Goal: Use online tool/utility: Utilize a website feature to perform a specific function

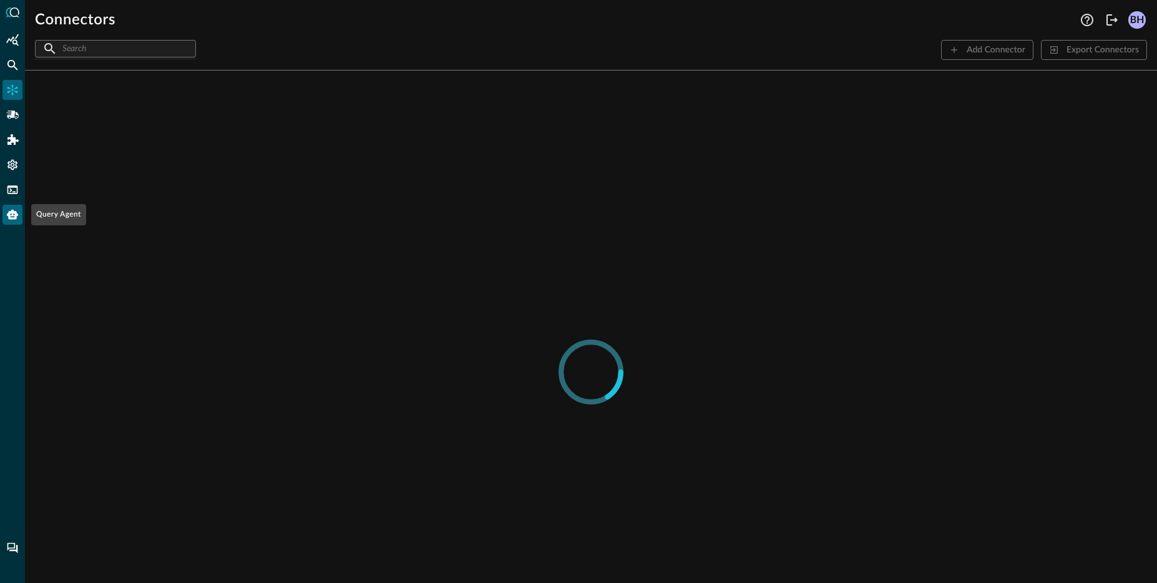
click at [16, 219] on icon "Query Agent" at bounding box center [12, 215] width 11 height 10
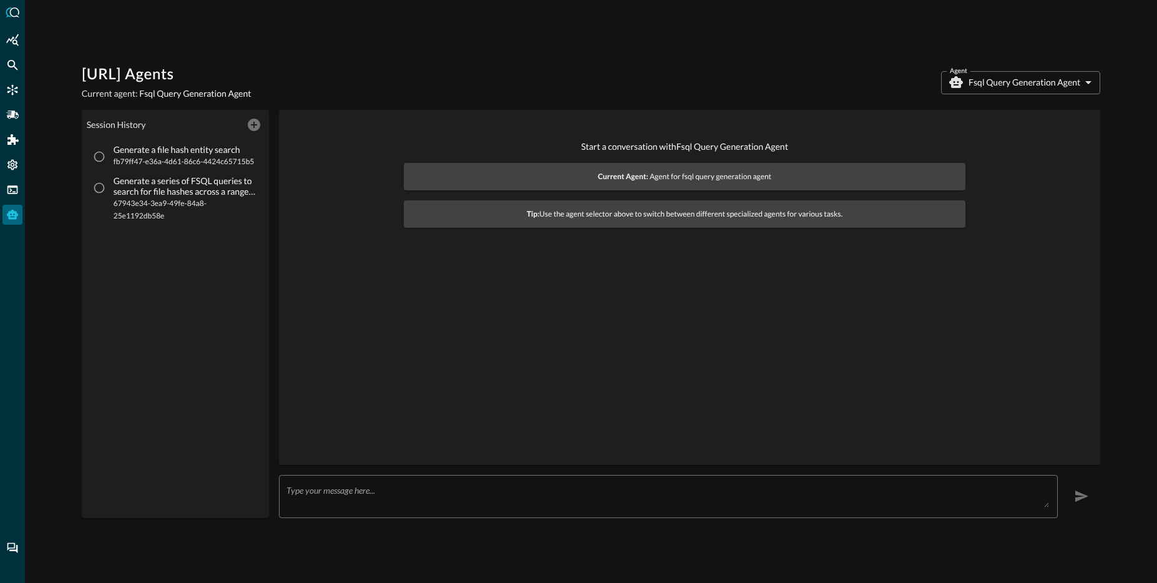
click at [403, 523] on div "[URL] Agents Current agent: Fsql Query Generation Agent Agent Fsql Query Genera…" at bounding box center [591, 291] width 1132 height 583
click at [1005, 76] on body "[URL] Agents Current agent: Fsql Query Generation Agent Agent Fsql Query Genera…" at bounding box center [578, 291] width 1157 height 583
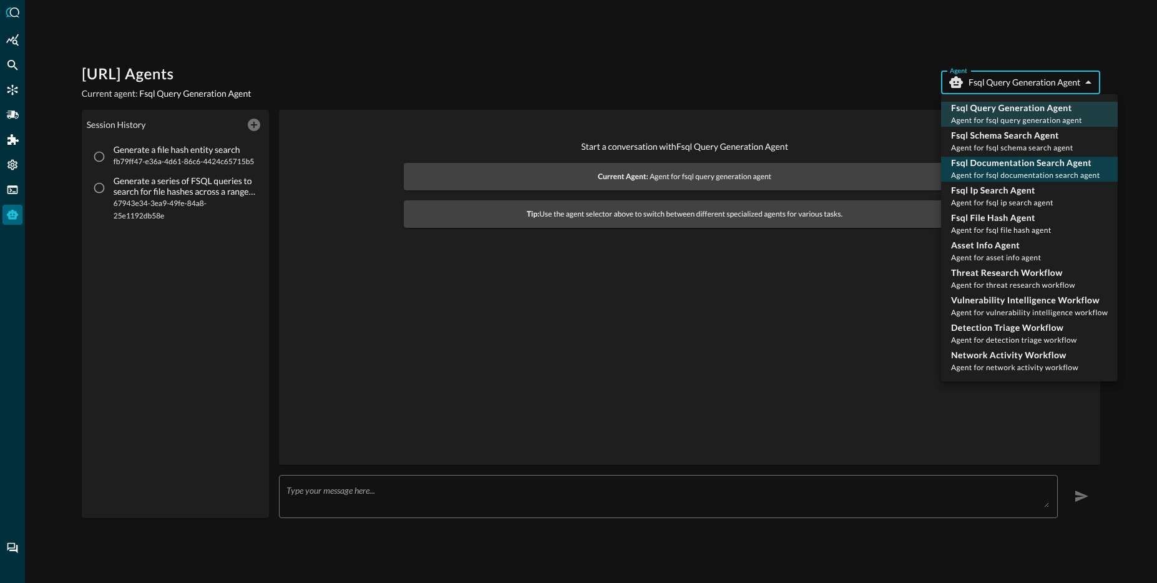
click at [1019, 165] on p "Fsql Documentation Search Agent" at bounding box center [1025, 163] width 149 height 12
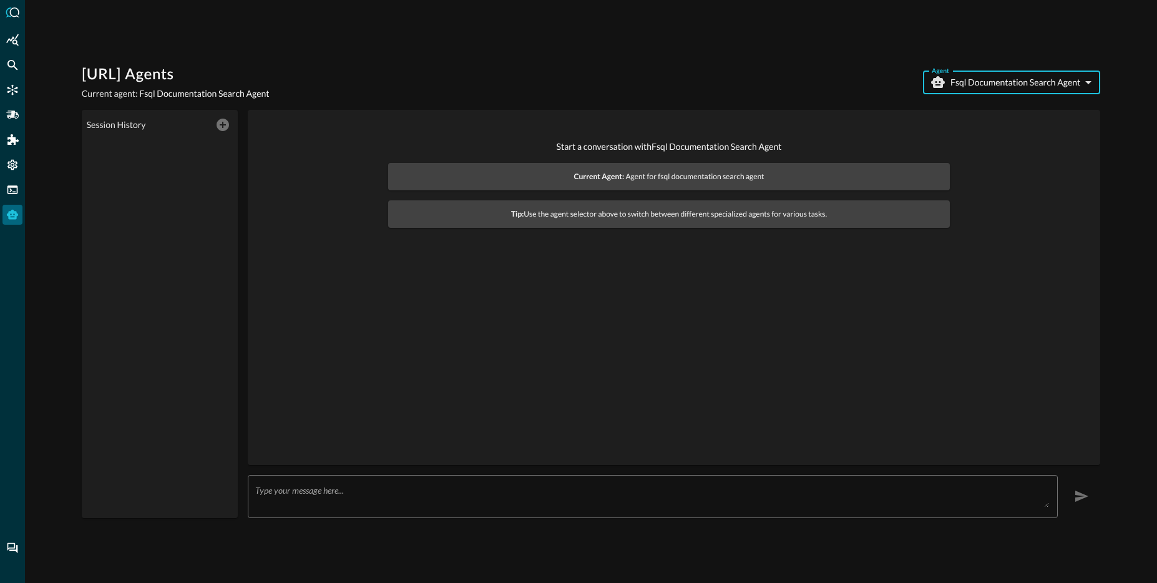
click at [1024, 87] on body "[URL] Agents Current agent: Fsql Documentation Search Agent Agent Fsql Document…" at bounding box center [578, 291] width 1157 height 583
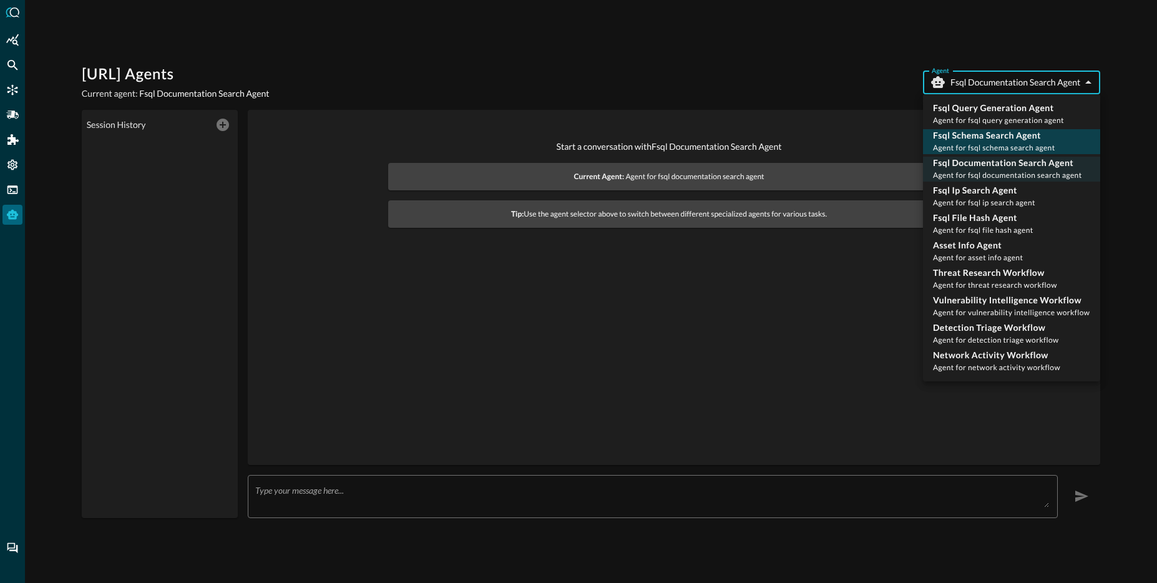
click at [1021, 138] on p "Fsql Schema Search Agent" at bounding box center [994, 135] width 122 height 12
type input "fsql_schema_search_agent"
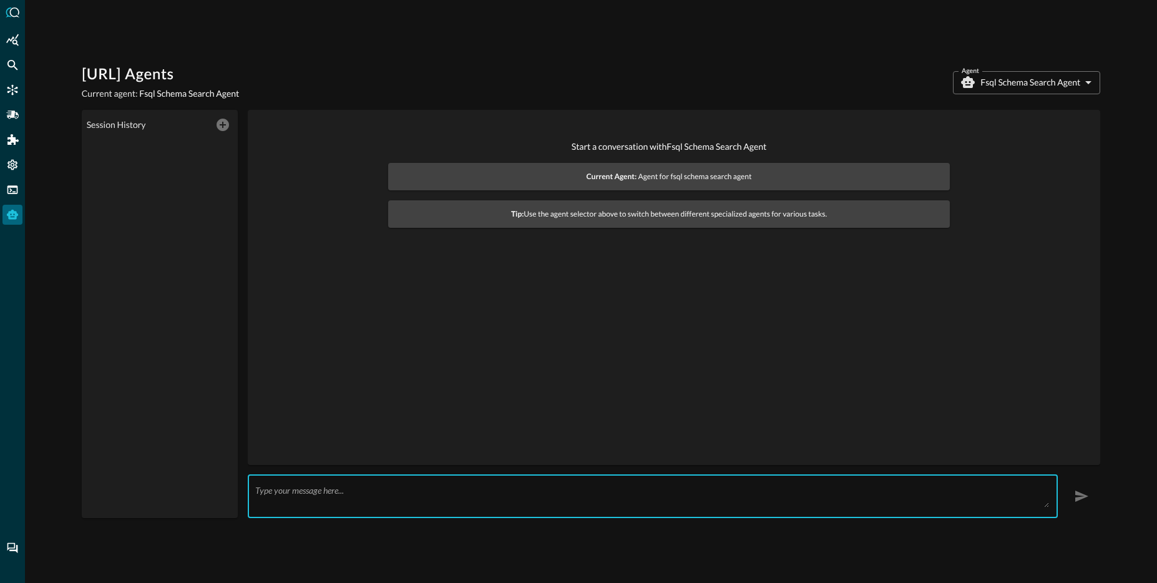
click at [689, 493] on textarea at bounding box center [652, 496] width 794 height 22
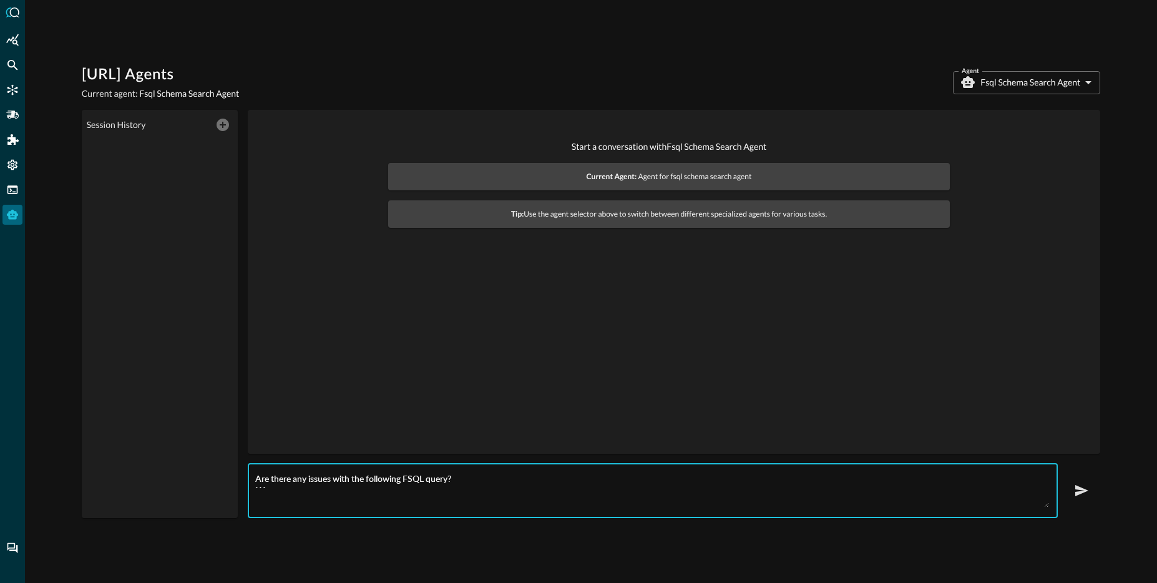
paste textarea "QUERY process_activity.time, process_activity.message, process_activity.severit…"
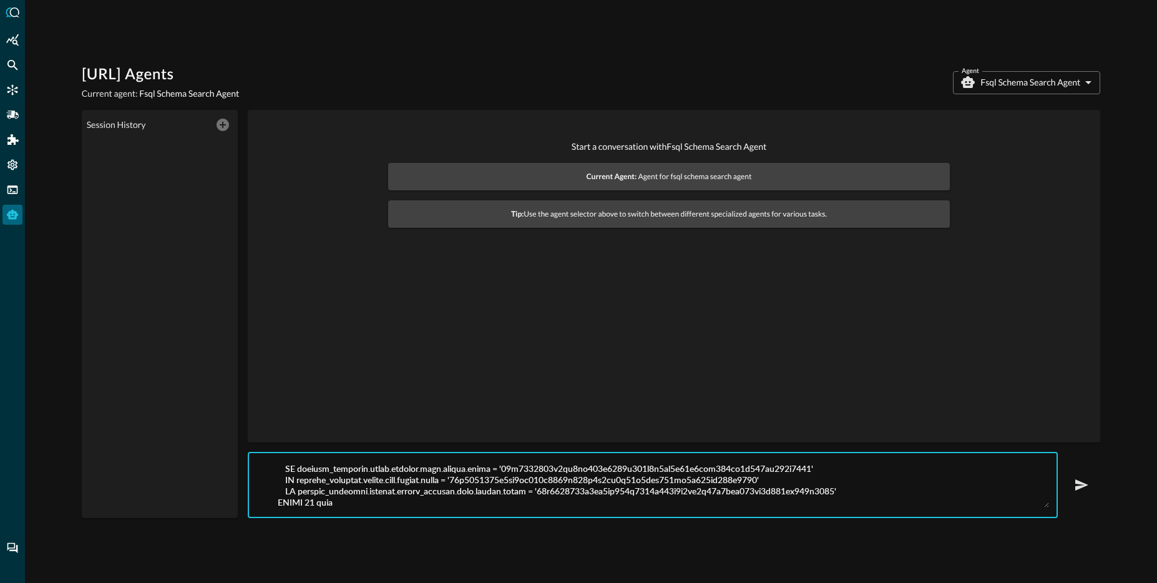
scroll to position [1033, 0]
type textarea "Are there any issues with the following FSQL query? ``` QUERY process_activity.…"
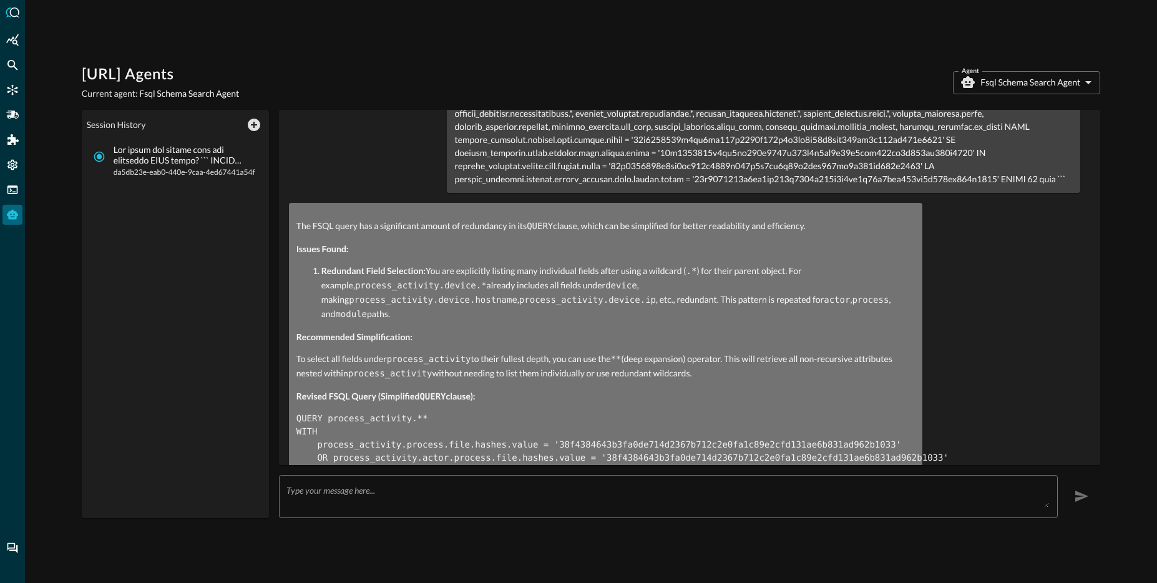
scroll to position [397, 0]
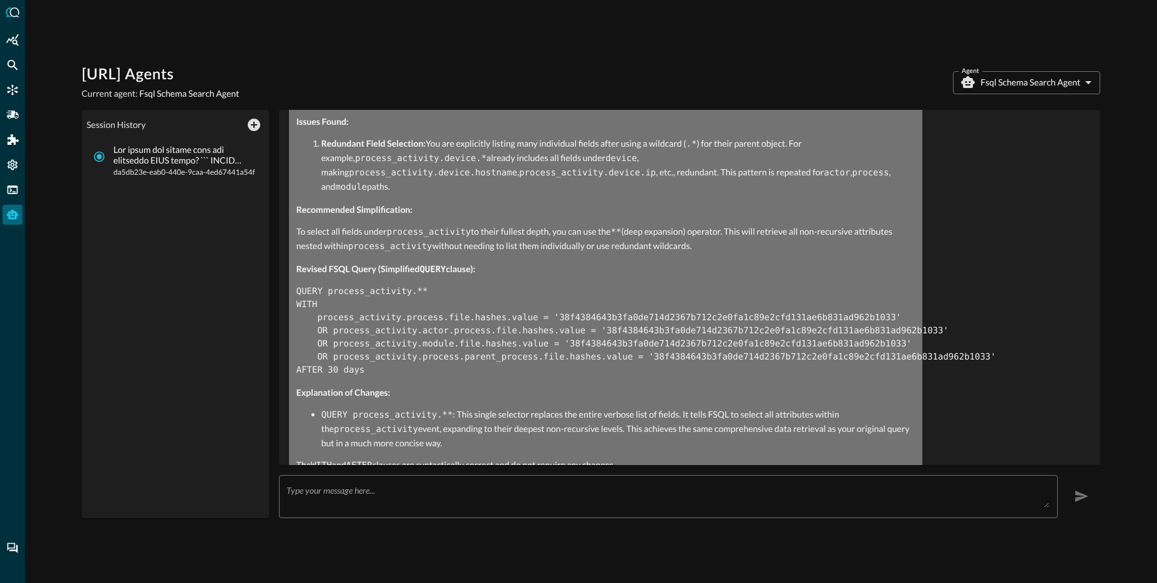
click at [830, 225] on p "To select all fields under process_activity to their fullest depth, you can use…" at bounding box center [605, 239] width 618 height 29
click at [648, 285] on pre "QUERY process_activity.** WITH process_activity.process.file.hashes.value = '38…" at bounding box center [605, 331] width 618 height 92
click at [11, 198] on div "FSQL" at bounding box center [12, 190] width 20 height 20
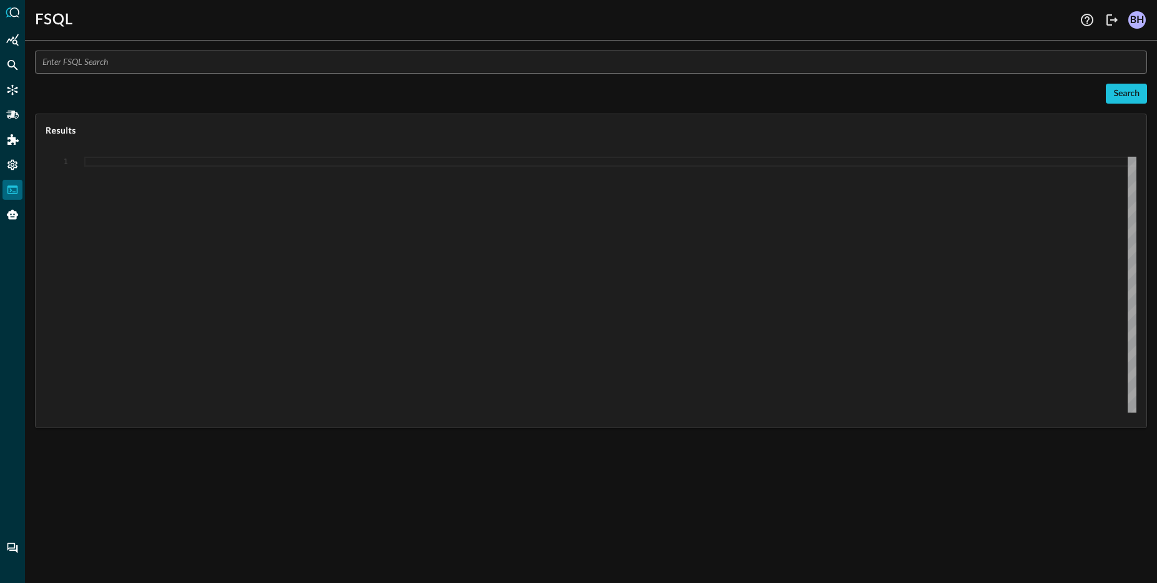
click at [264, 64] on input "text" at bounding box center [594, 62] width 1104 height 23
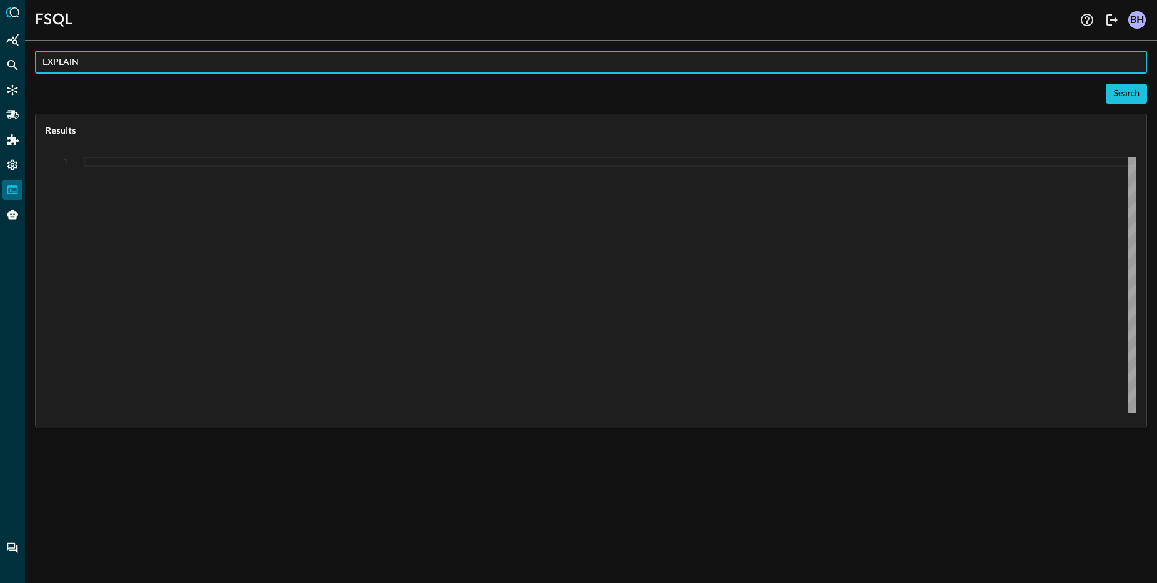
paste input "QUERY process_activity.time, process_activity.message, process_activity.severit…"
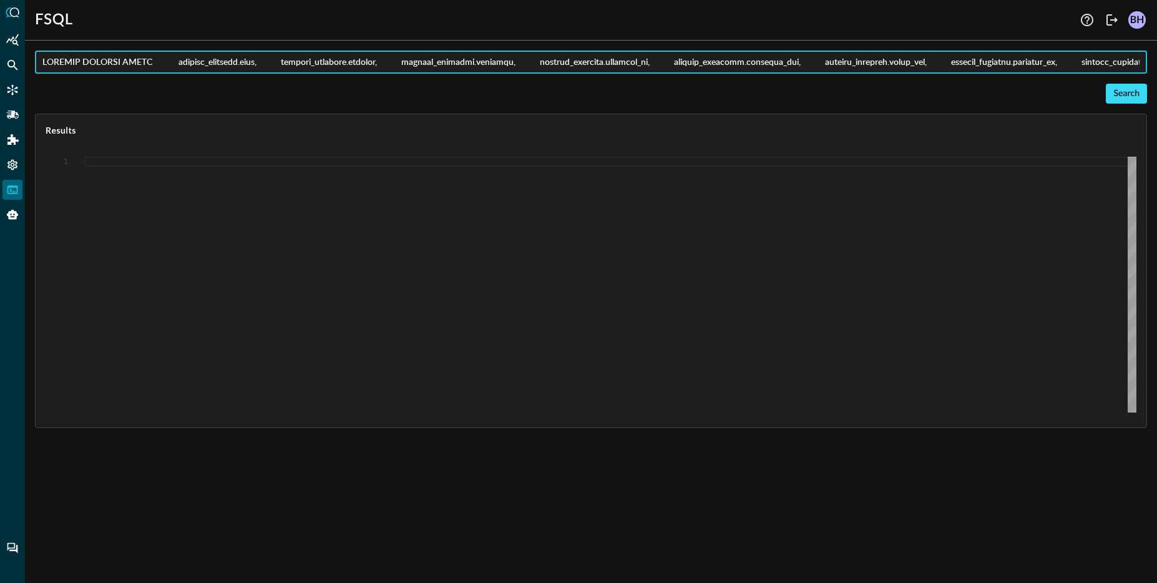
type input "EXPLAIN GRAPHQL QUERY process_activity.time, process_activity.message, process_…"
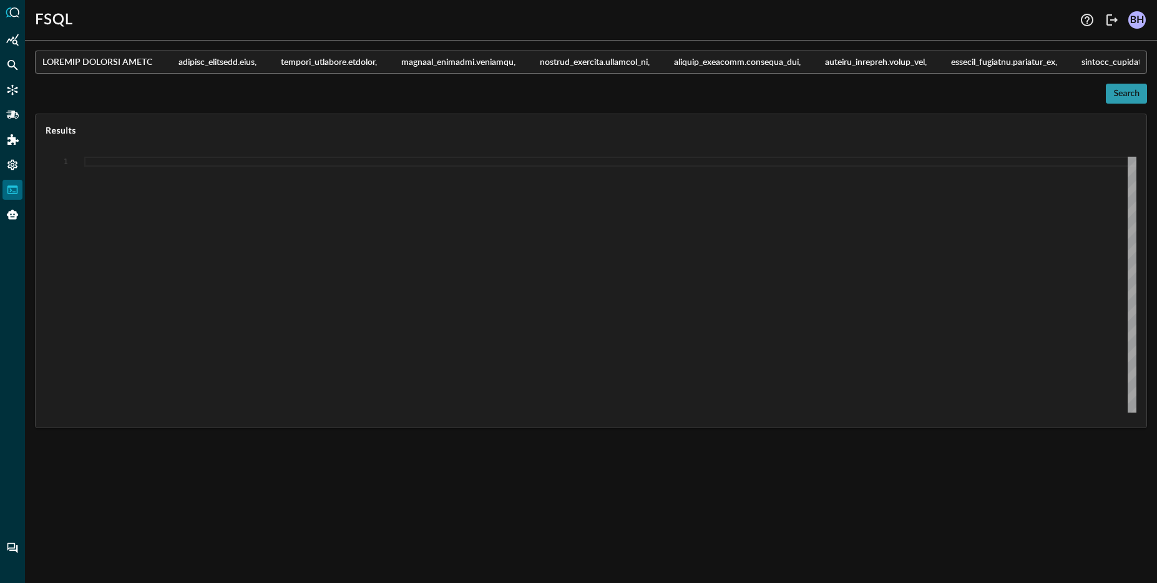
click at [1136, 91] on div "Search" at bounding box center [1126, 94] width 26 height 16
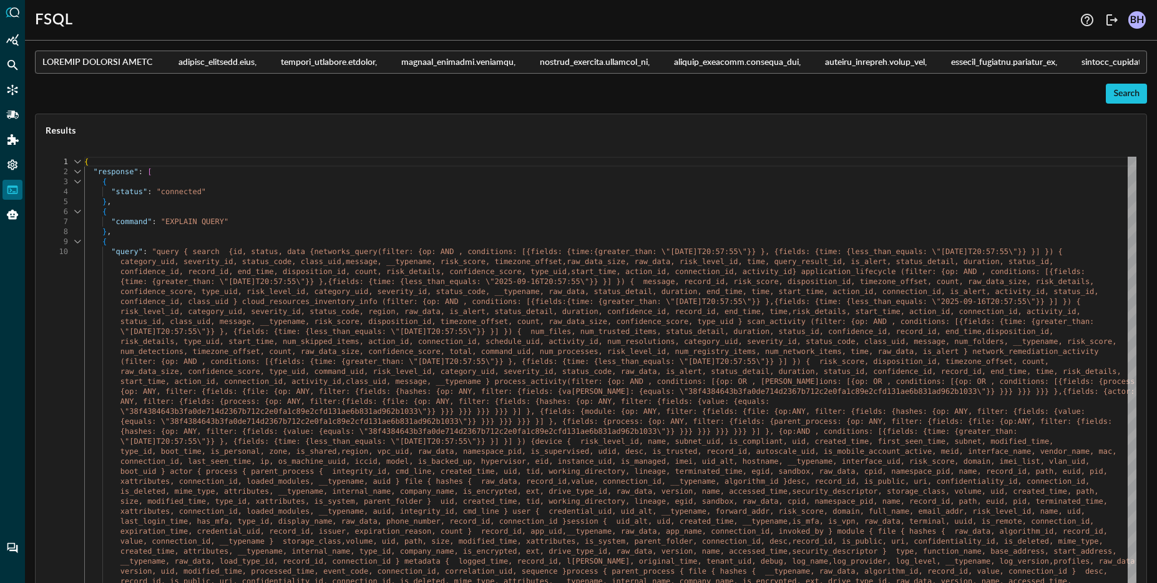
click at [407, 225] on div ""command" : "EXPLAIN QUERY"" at bounding box center [610, 221] width 1052 height 10
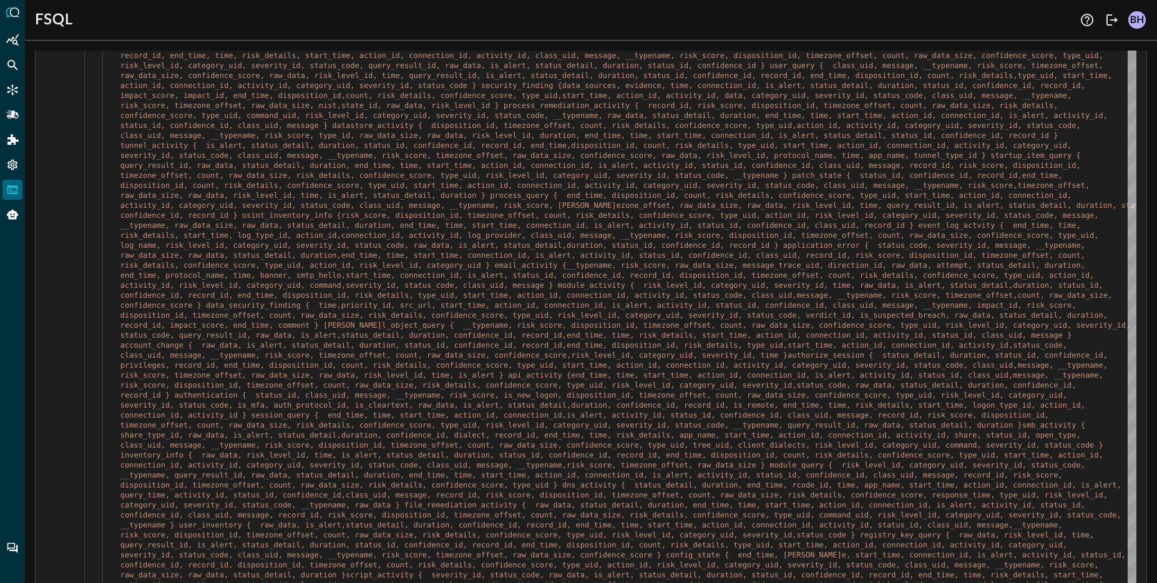
scroll to position [3868, 0]
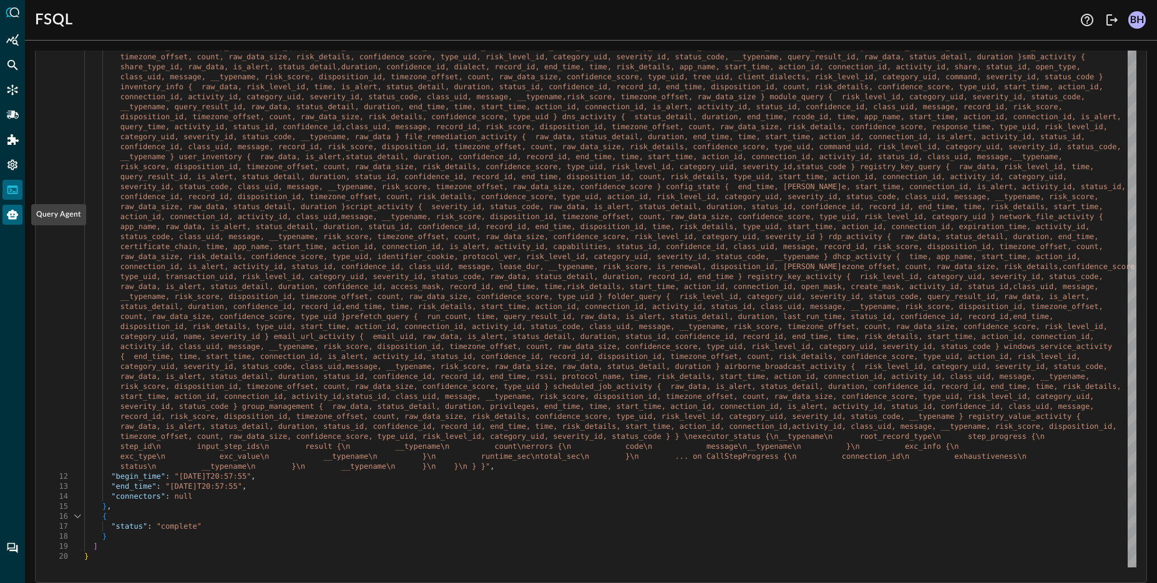
click at [17, 219] on icon "Query Agent" at bounding box center [12, 214] width 12 height 12
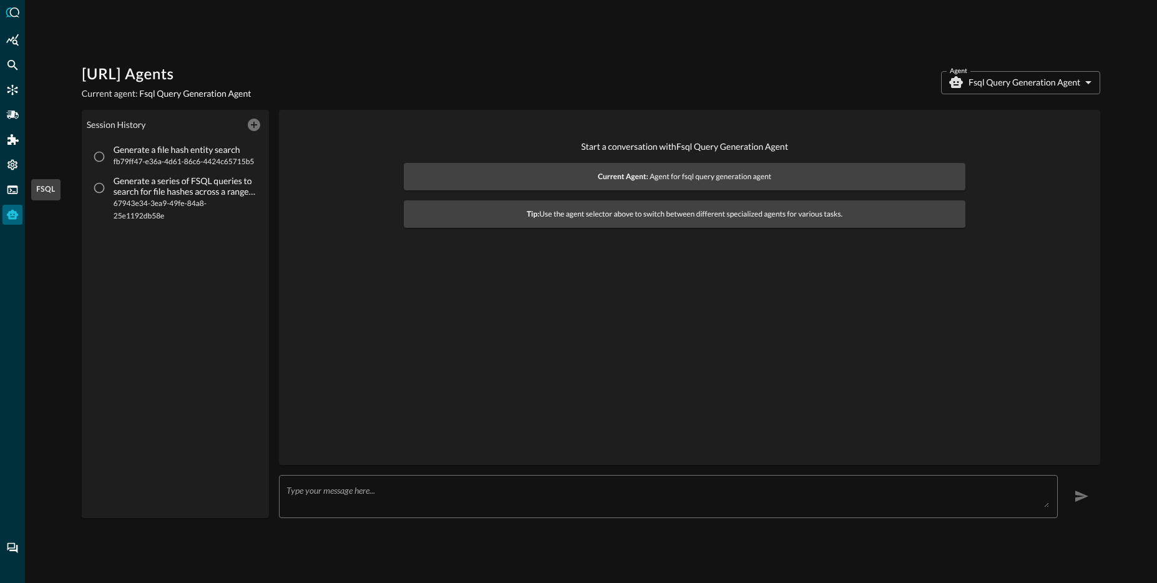
click at [6, 192] on icon "FSQL" at bounding box center [12, 189] width 12 height 12
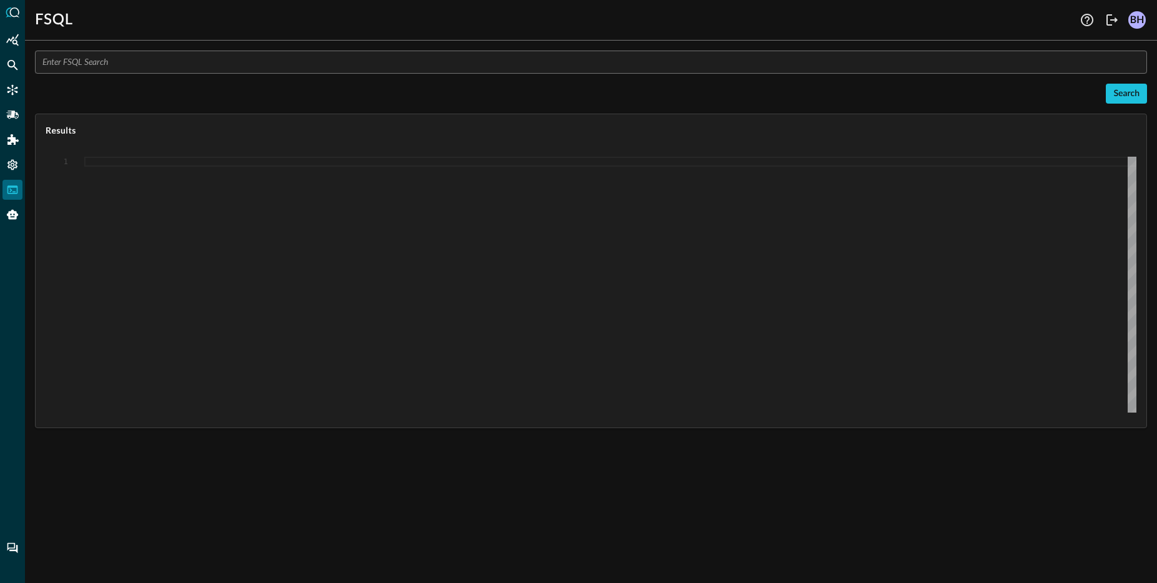
click at [337, 61] on input "text" at bounding box center [594, 62] width 1104 height 23
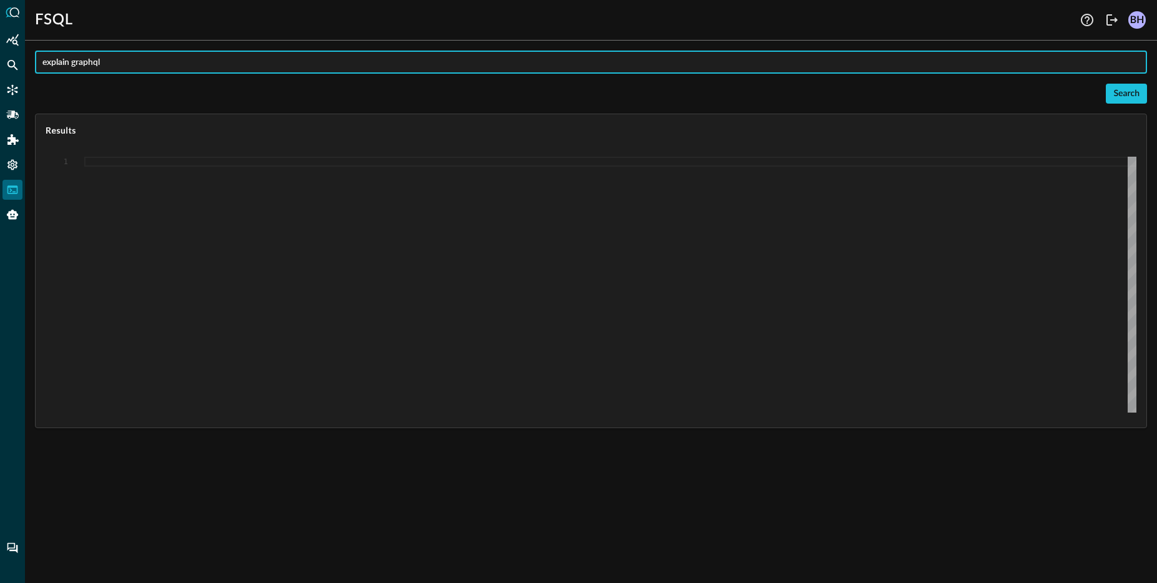
paste input "QUERY process_activity.time, process_activity.message, process_activity.severit…"
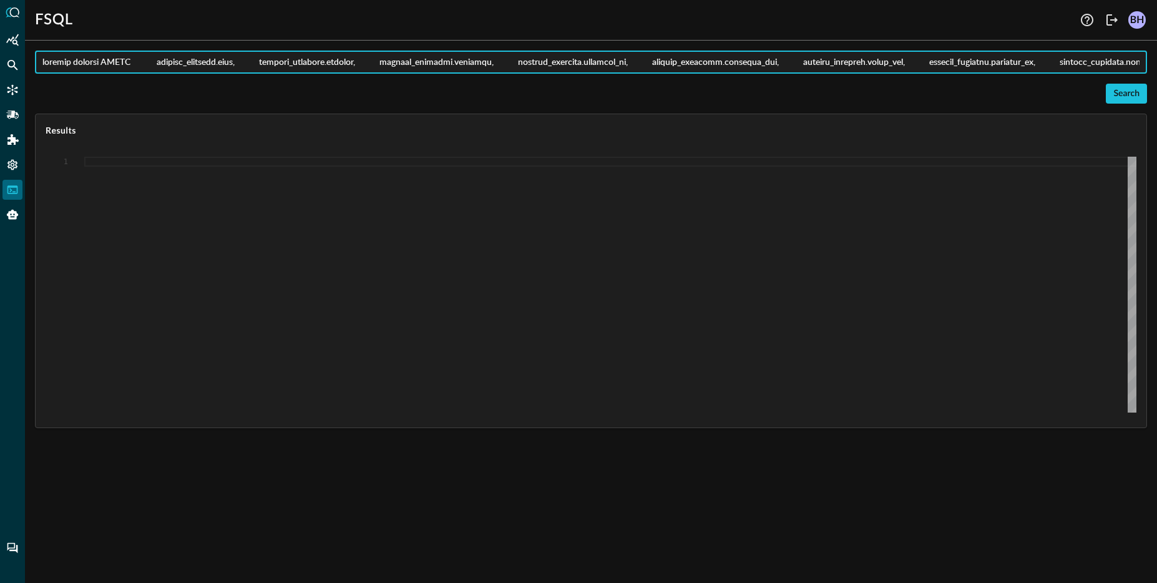
scroll to position [0, 9520]
type input "explain graphql QUERY process_activity.time, process_activity.message, process_…"
click at [1127, 94] on div "Search" at bounding box center [1126, 94] width 26 height 16
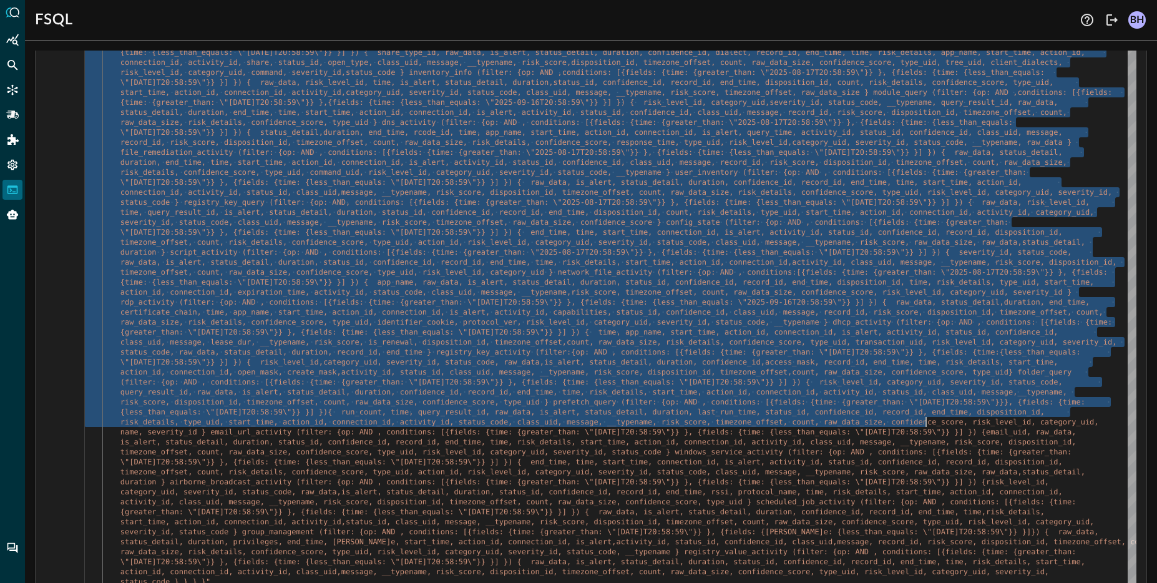
scroll to position [2100, 0]
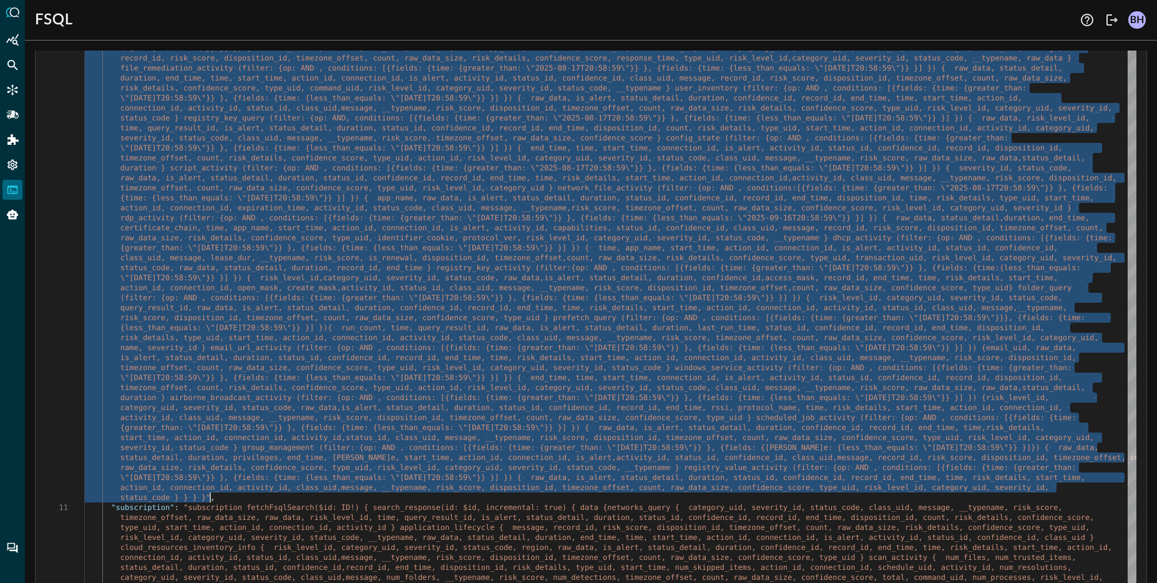
drag, startPoint x: 155, startPoint y: 256, endPoint x: 210, endPoint y: 497, distance: 246.8
click at [210, 497] on div at bounding box center [210, 497] width 1 height 10
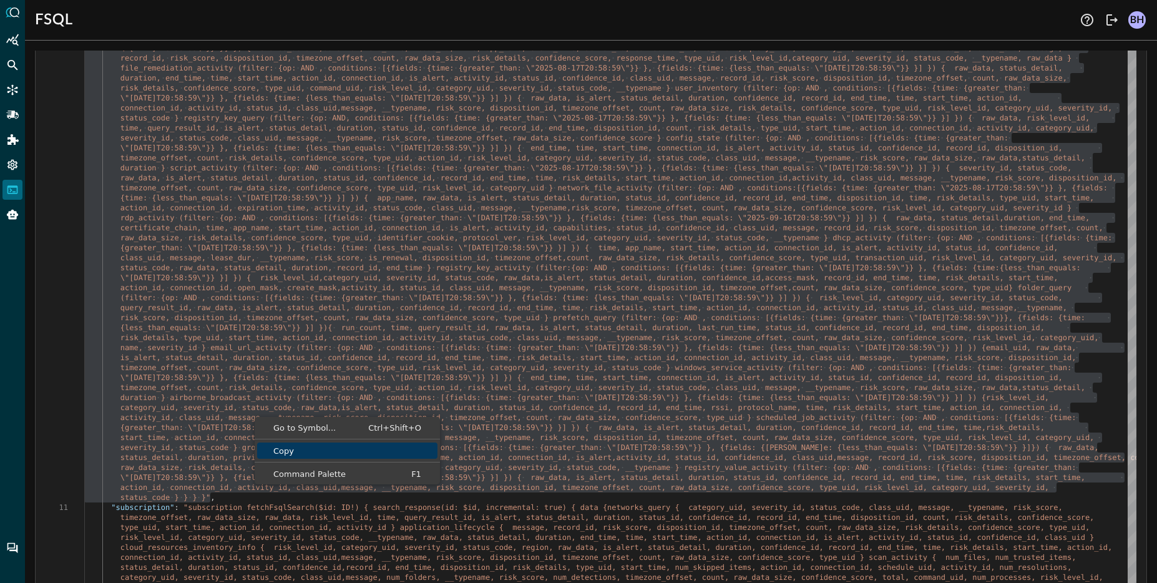
scroll to position [2149, 0]
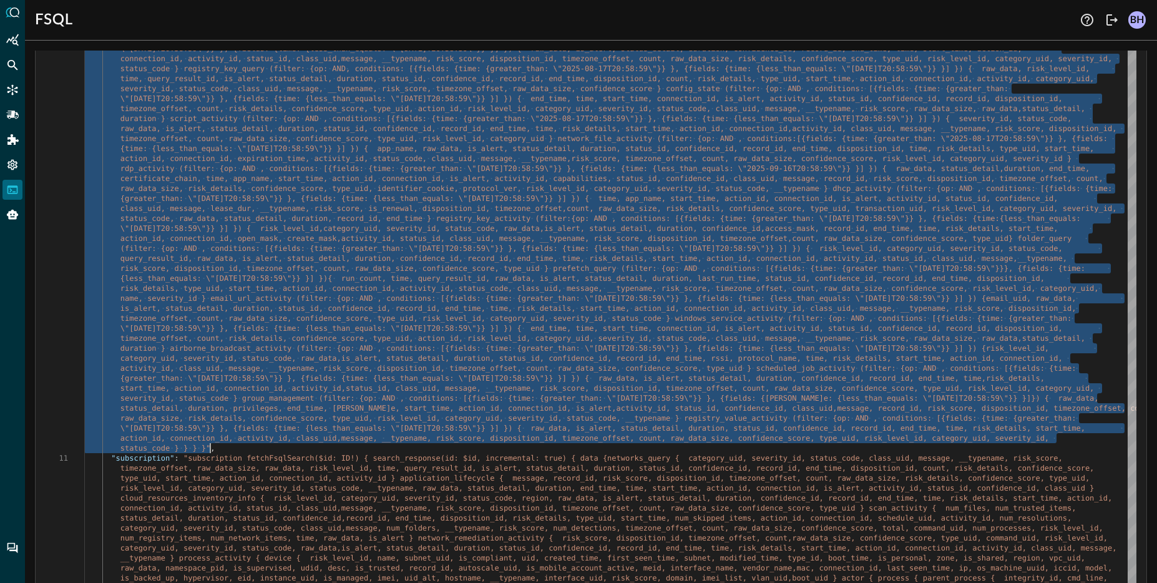
click at [717, 212] on span "count, raw_data_size, risk_details, confidence_sco" at bounding box center [678, 208] width 225 height 9
